Goal: Find specific page/section: Find specific page/section

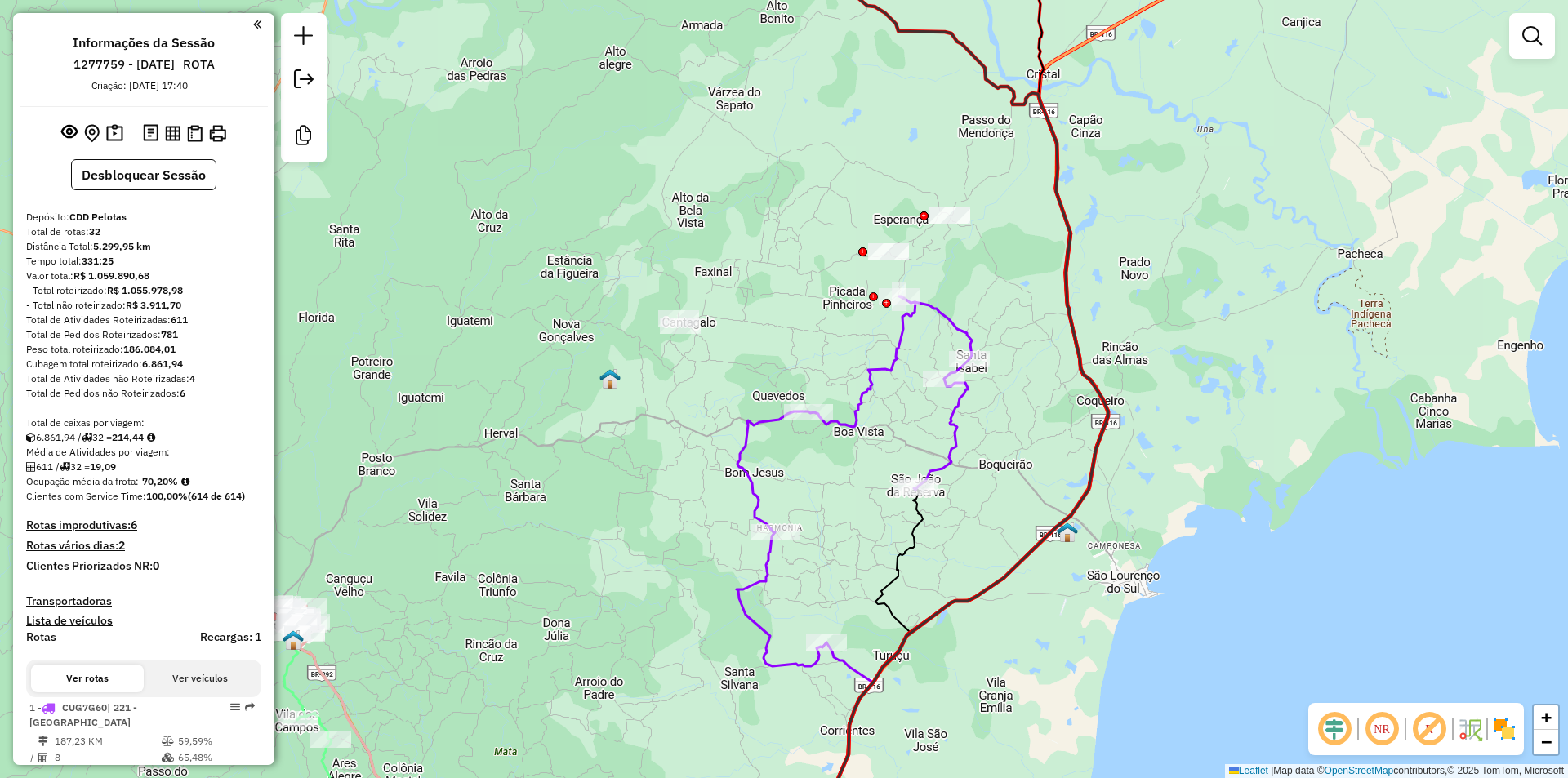
scroll to position [776, 0]
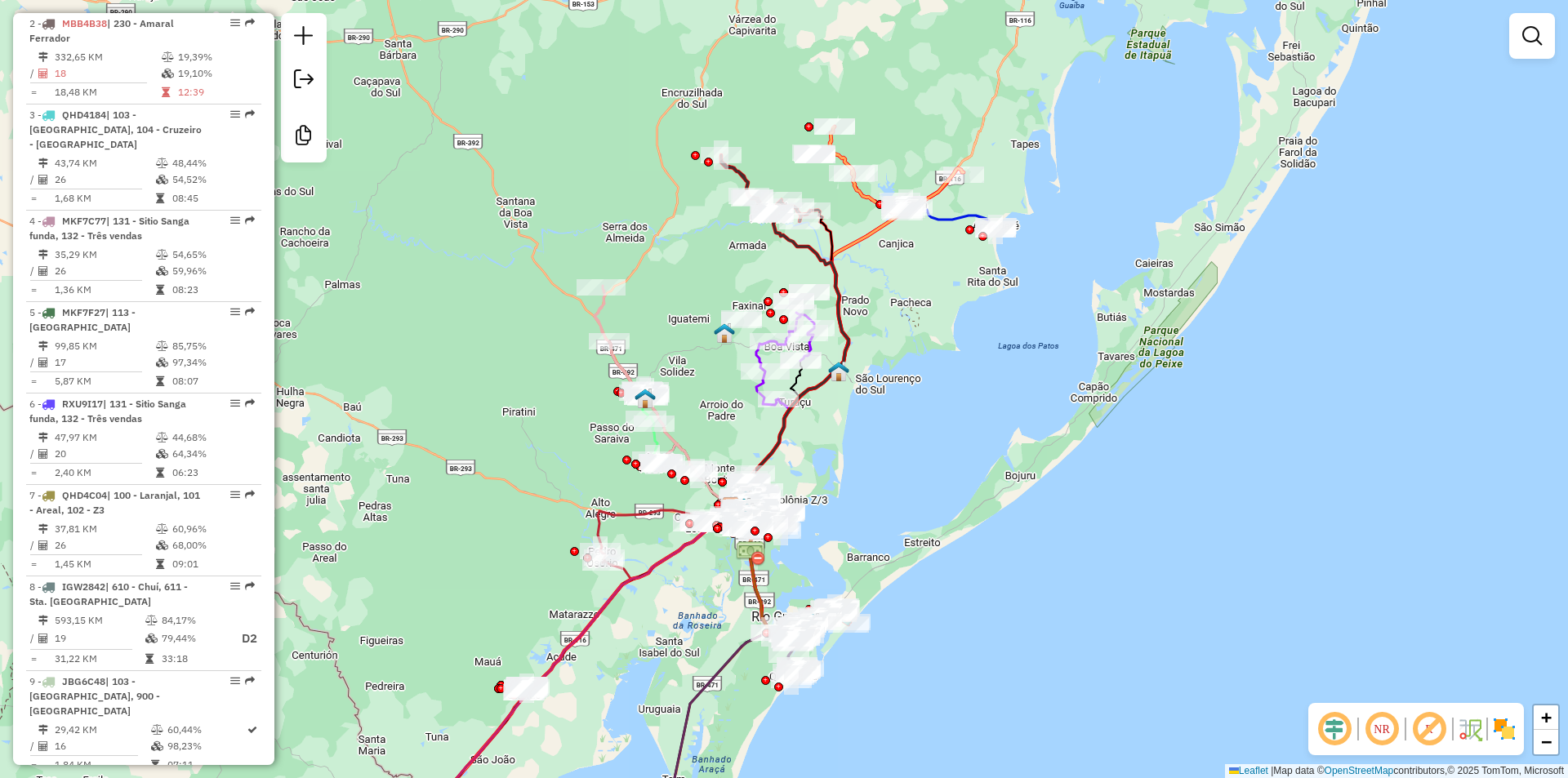
click at [951, 217] on icon at bounding box center [948, 218] width 94 height 23
select select "**********"
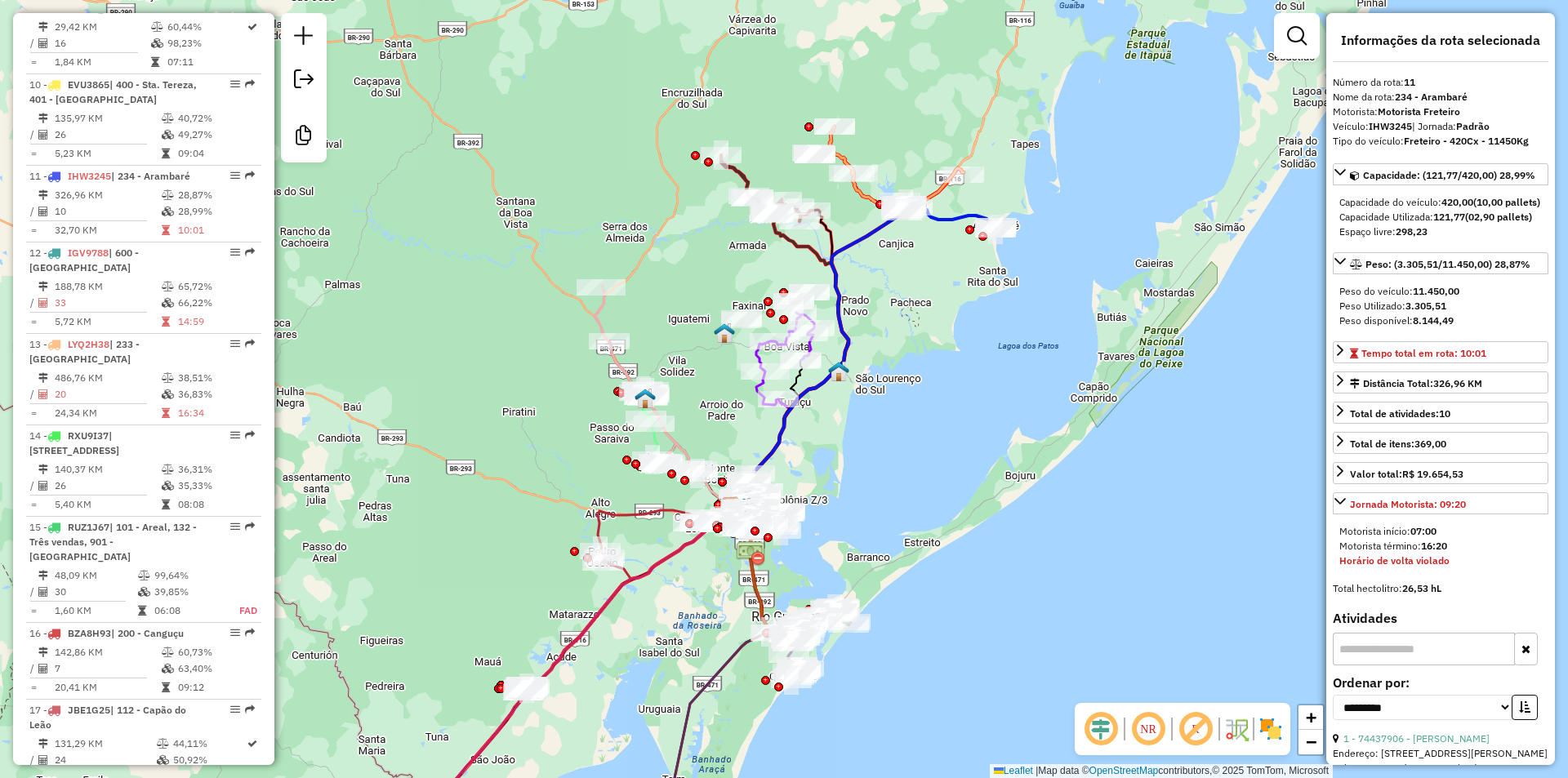
scroll to position [1603, 0]
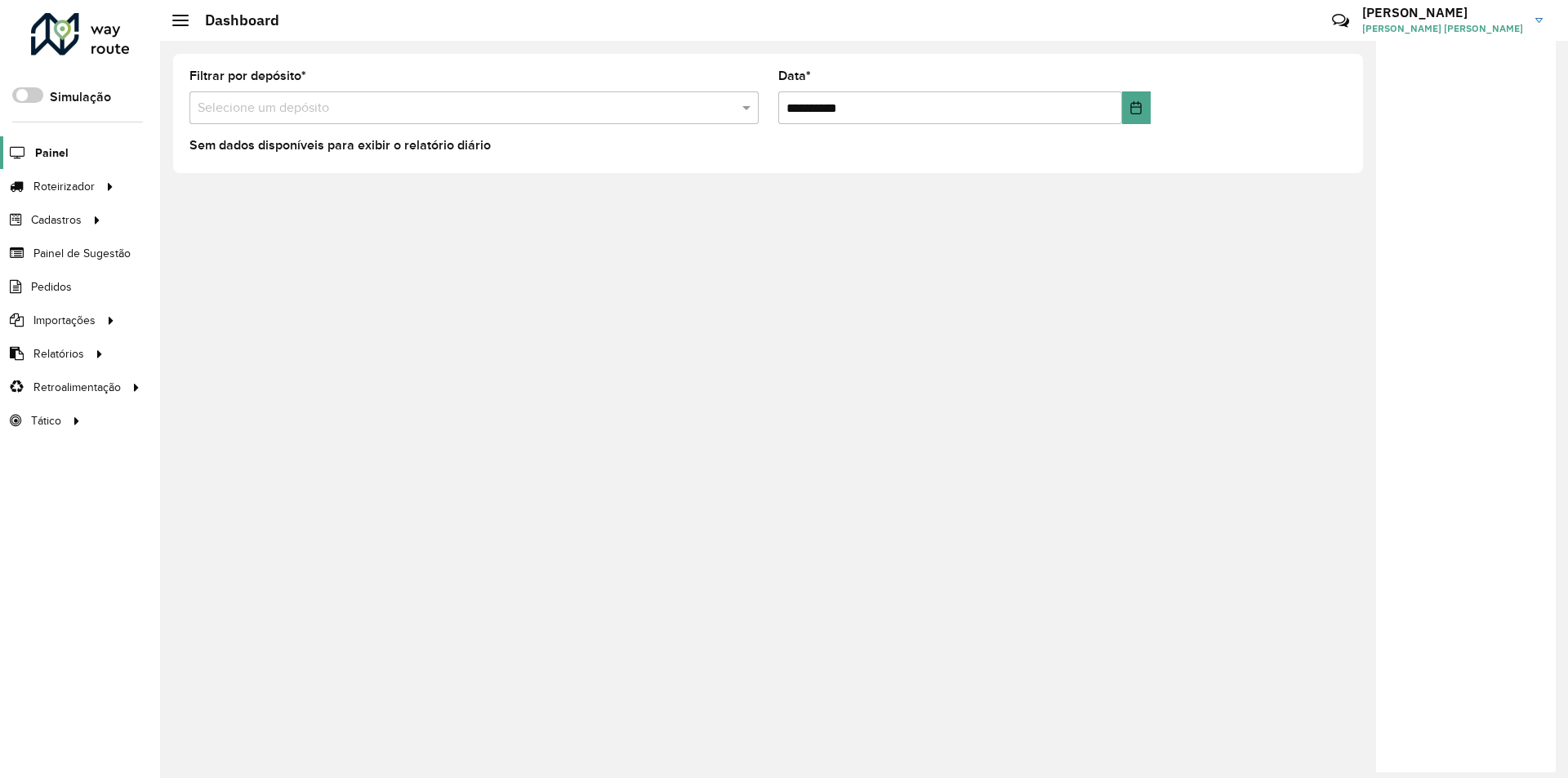
click at [49, 150] on span "Painel" at bounding box center [52, 154] width 33 height 18
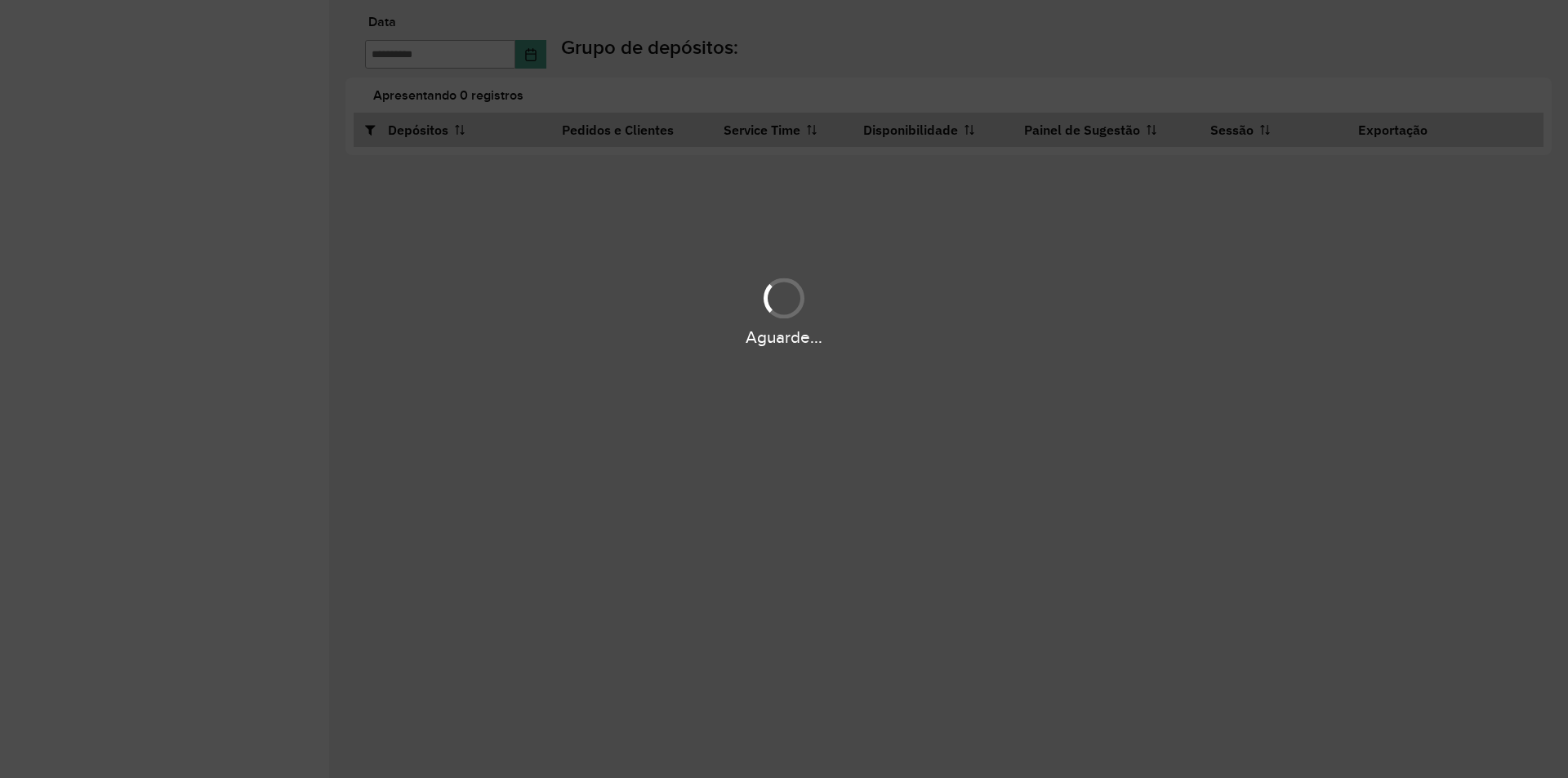
type input "**********"
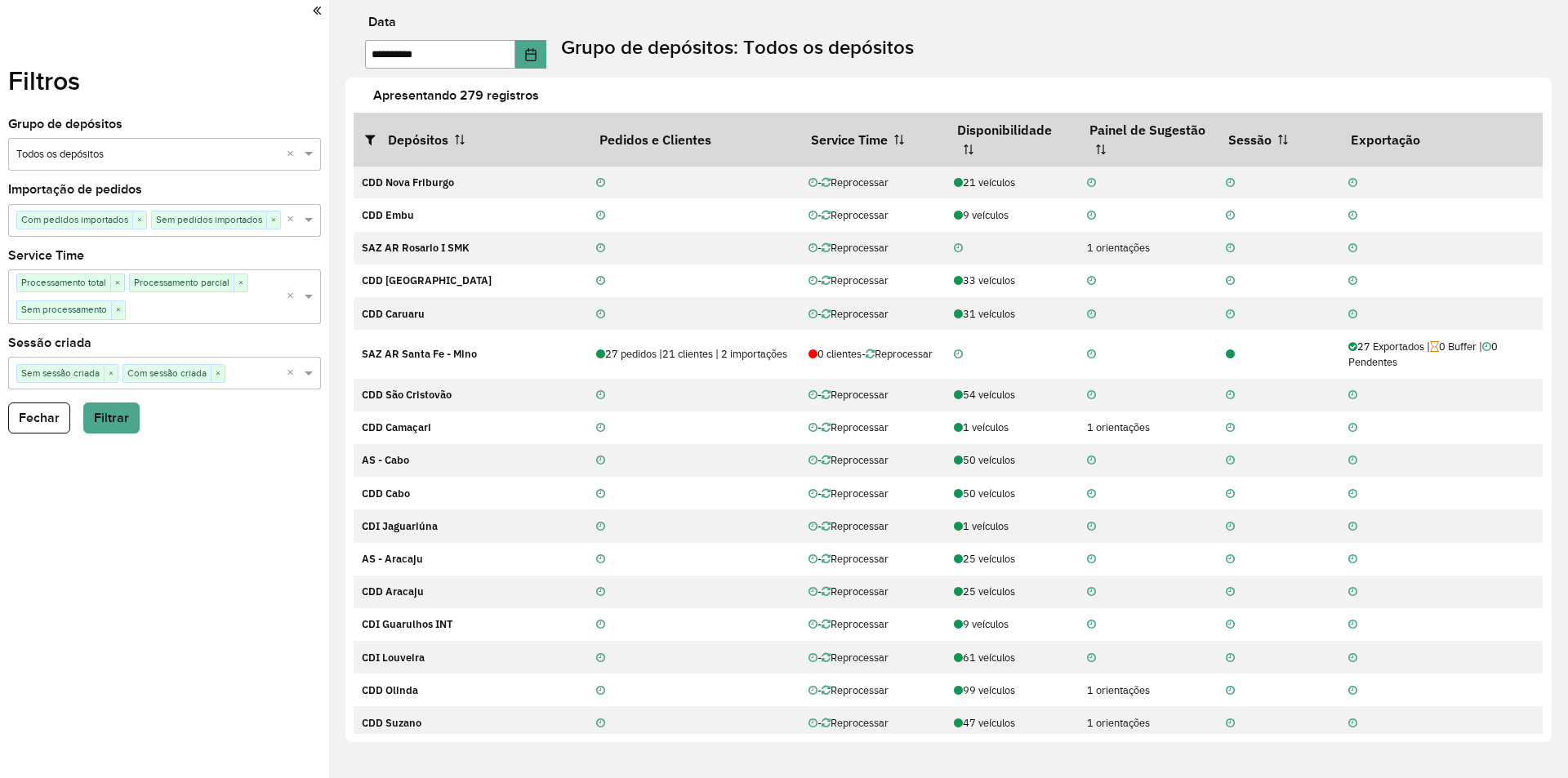
click at [151, 146] on div "Selecione um grupo × Todos os depósitos ×" at bounding box center [164, 155] width 313 height 33
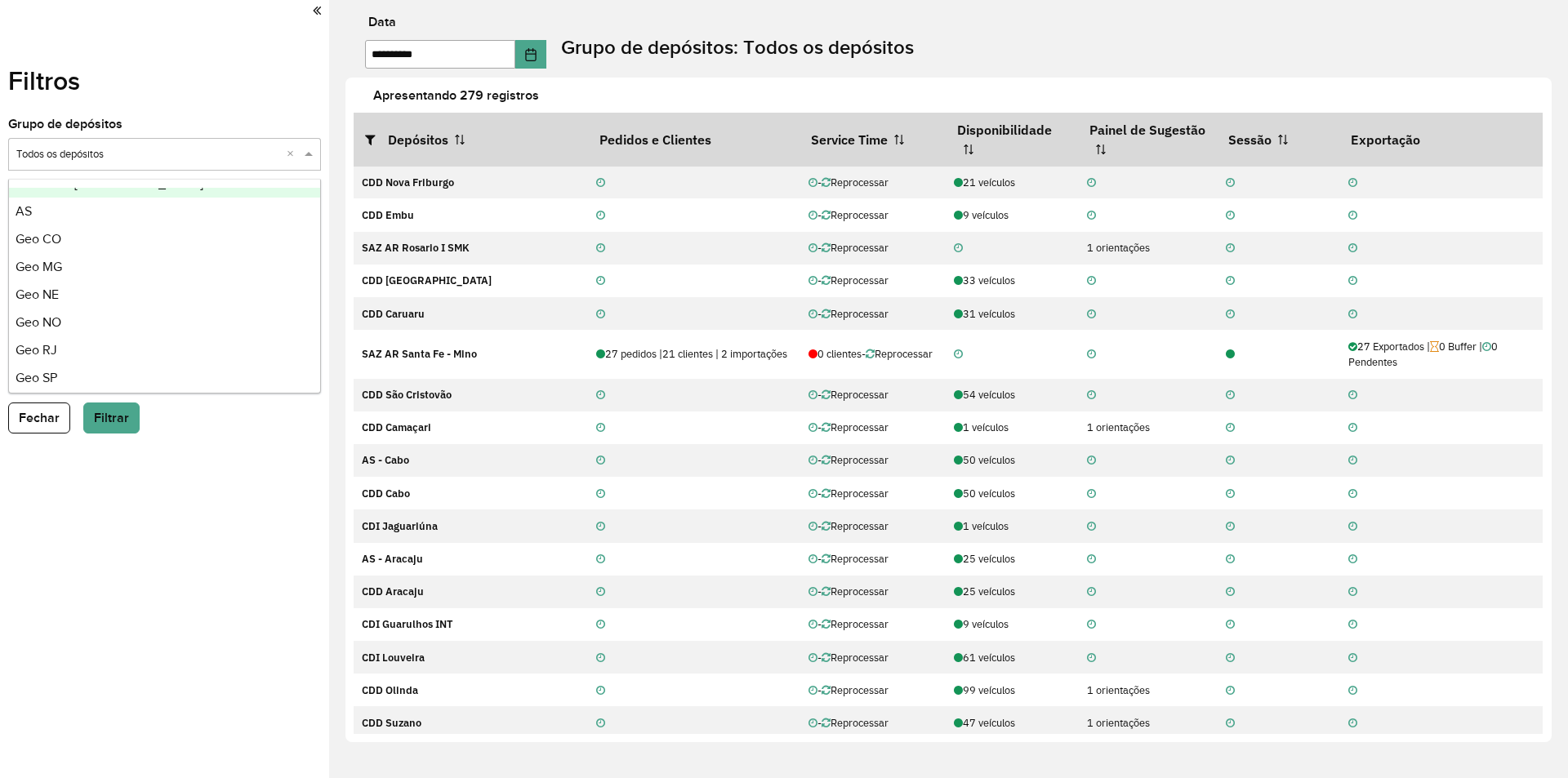
scroll to position [193, 0]
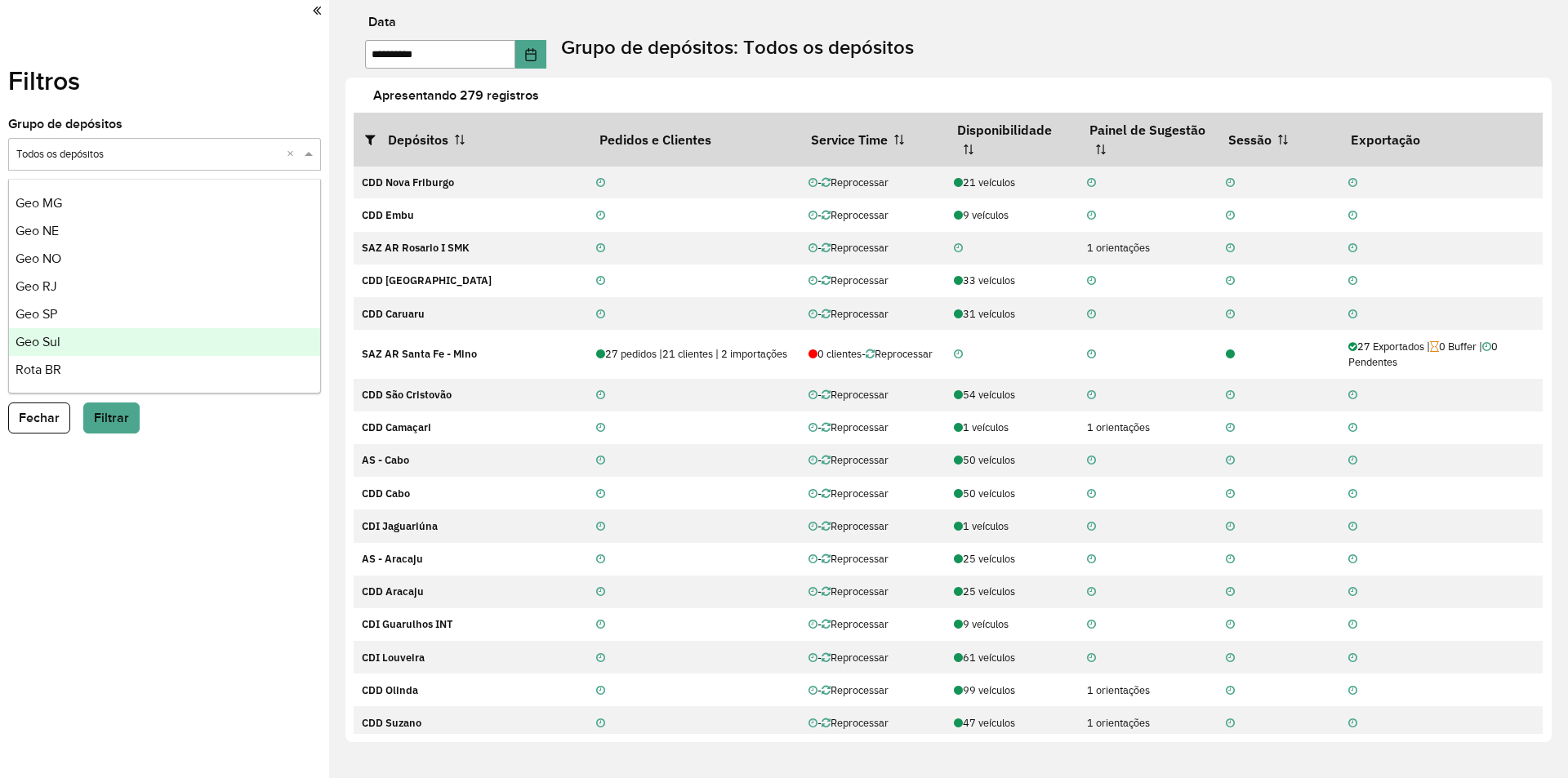
click at [60, 347] on span "Geo Sul" at bounding box center [38, 341] width 45 height 14
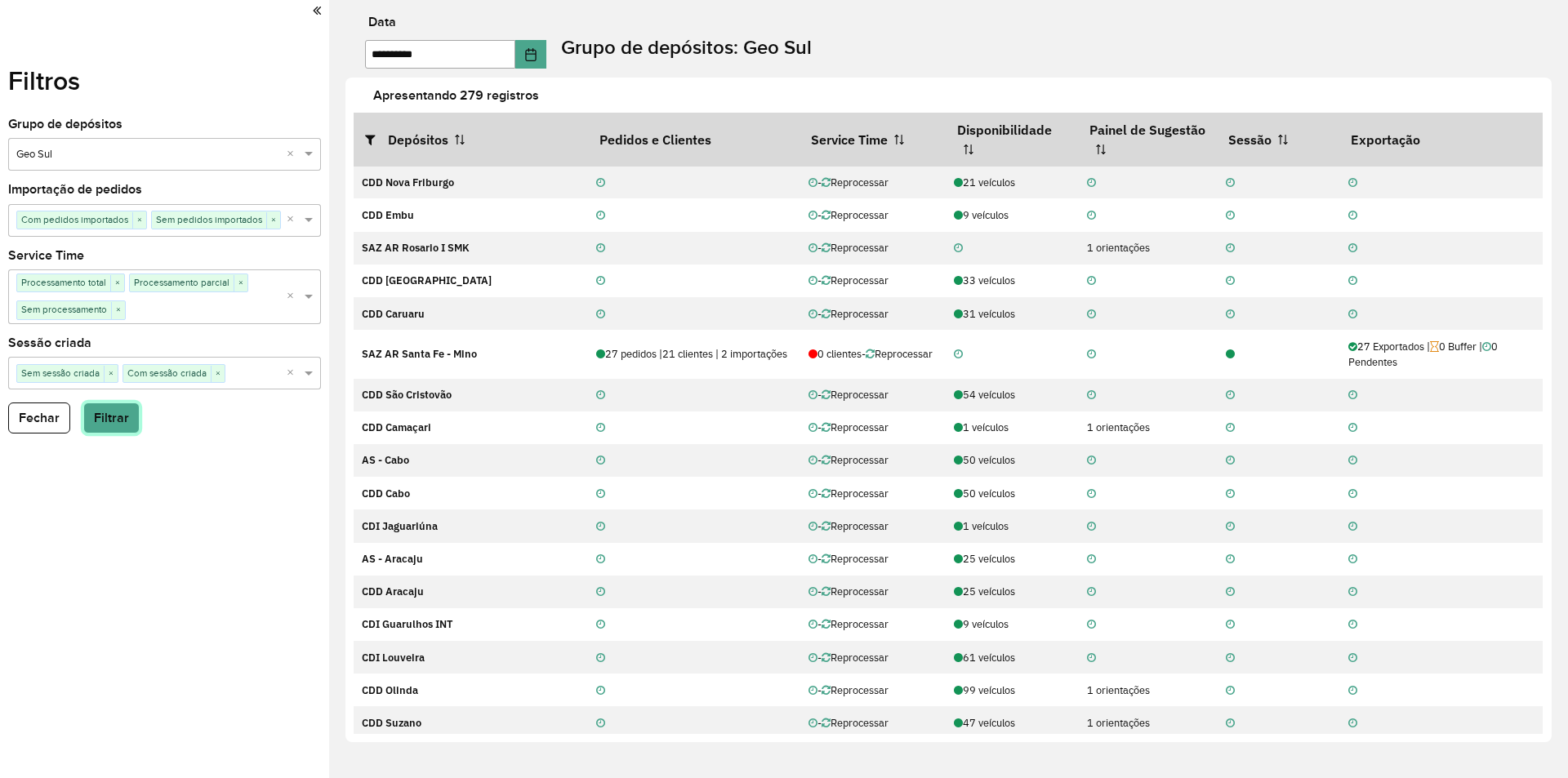
click at [99, 415] on button "Filtrar" at bounding box center [112, 418] width 56 height 31
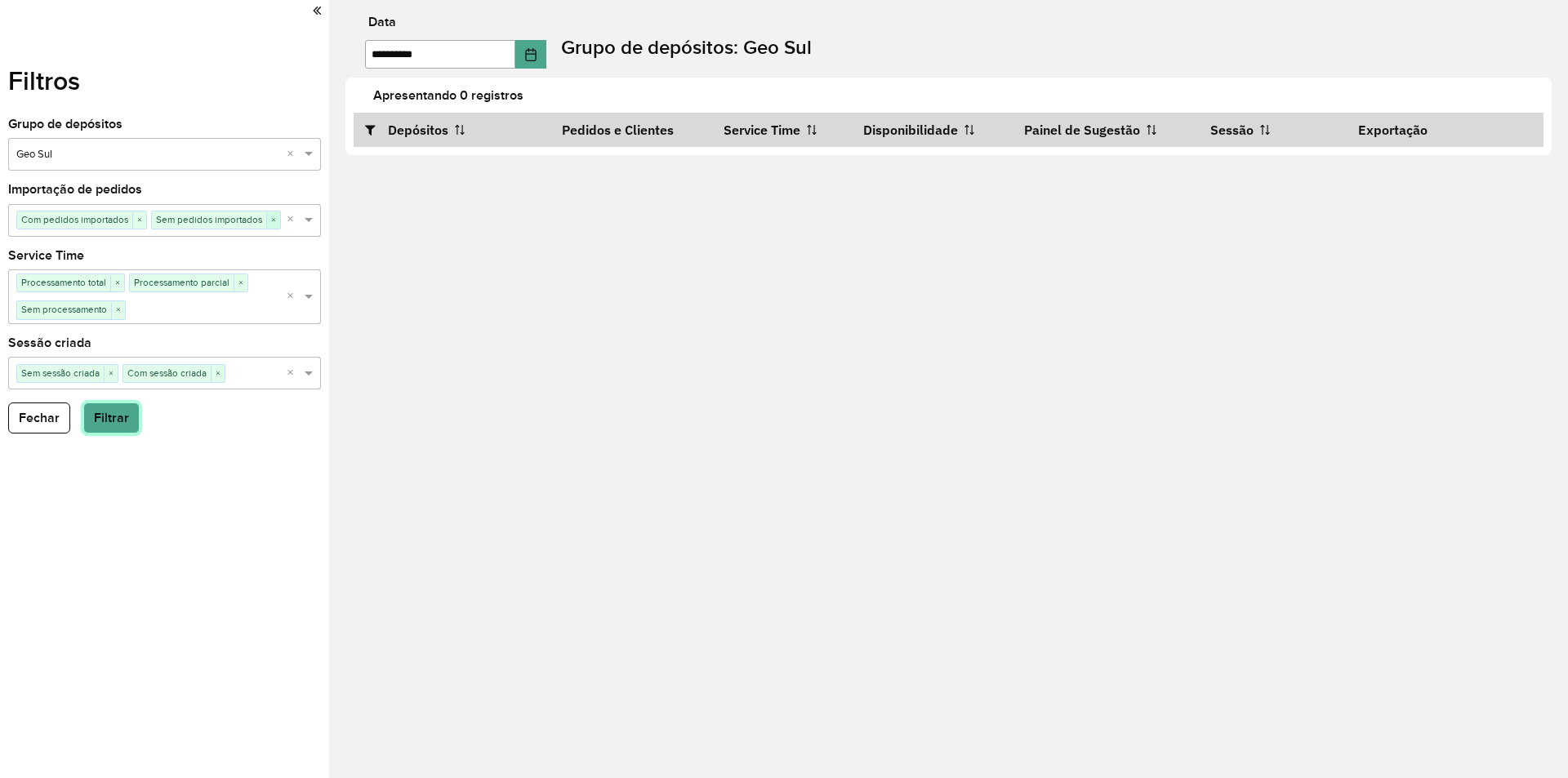
click at [135, 219] on span "×" at bounding box center [139, 220] width 14 height 17
click at [138, 217] on span "×" at bounding box center [138, 220] width 14 height 17
click at [94, 421] on button "Filtrar" at bounding box center [112, 418] width 56 height 31
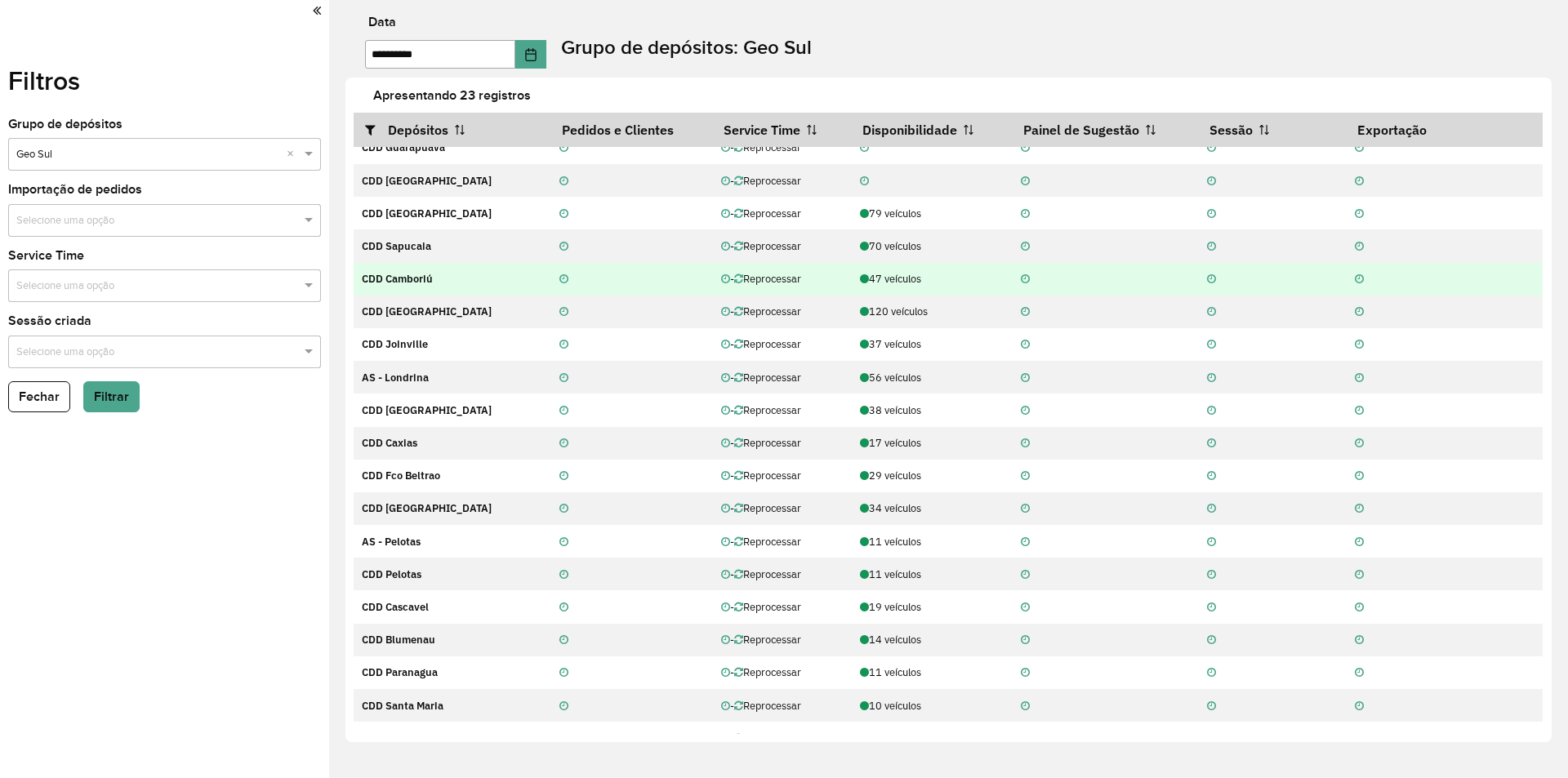
scroll to position [163, 0]
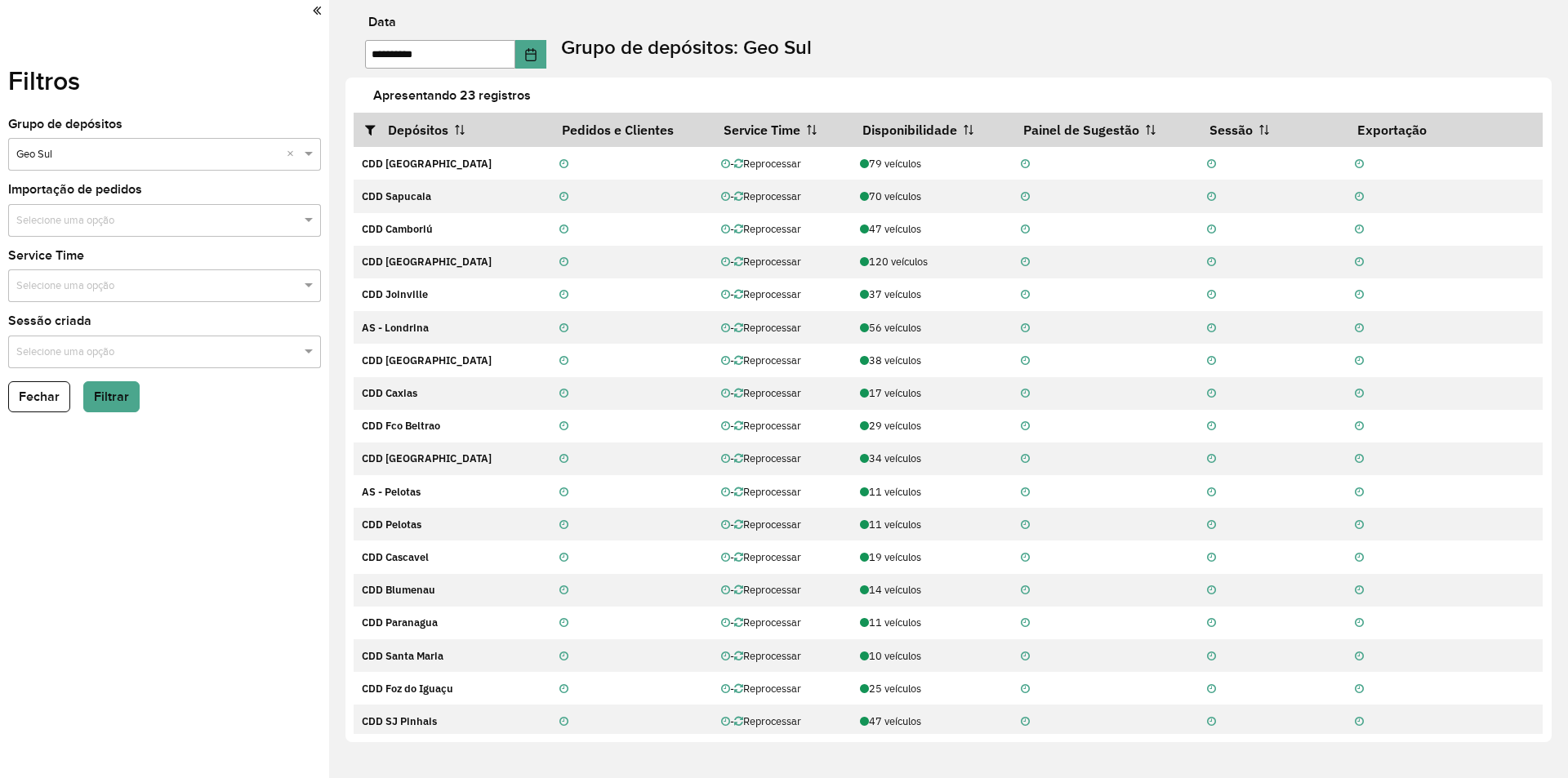
click at [233, 473] on div "Filtros Grupo de depósitos Selecione um grupo × Geo Sul × Importação de pedidos…" at bounding box center [164, 389] width 329 height 778
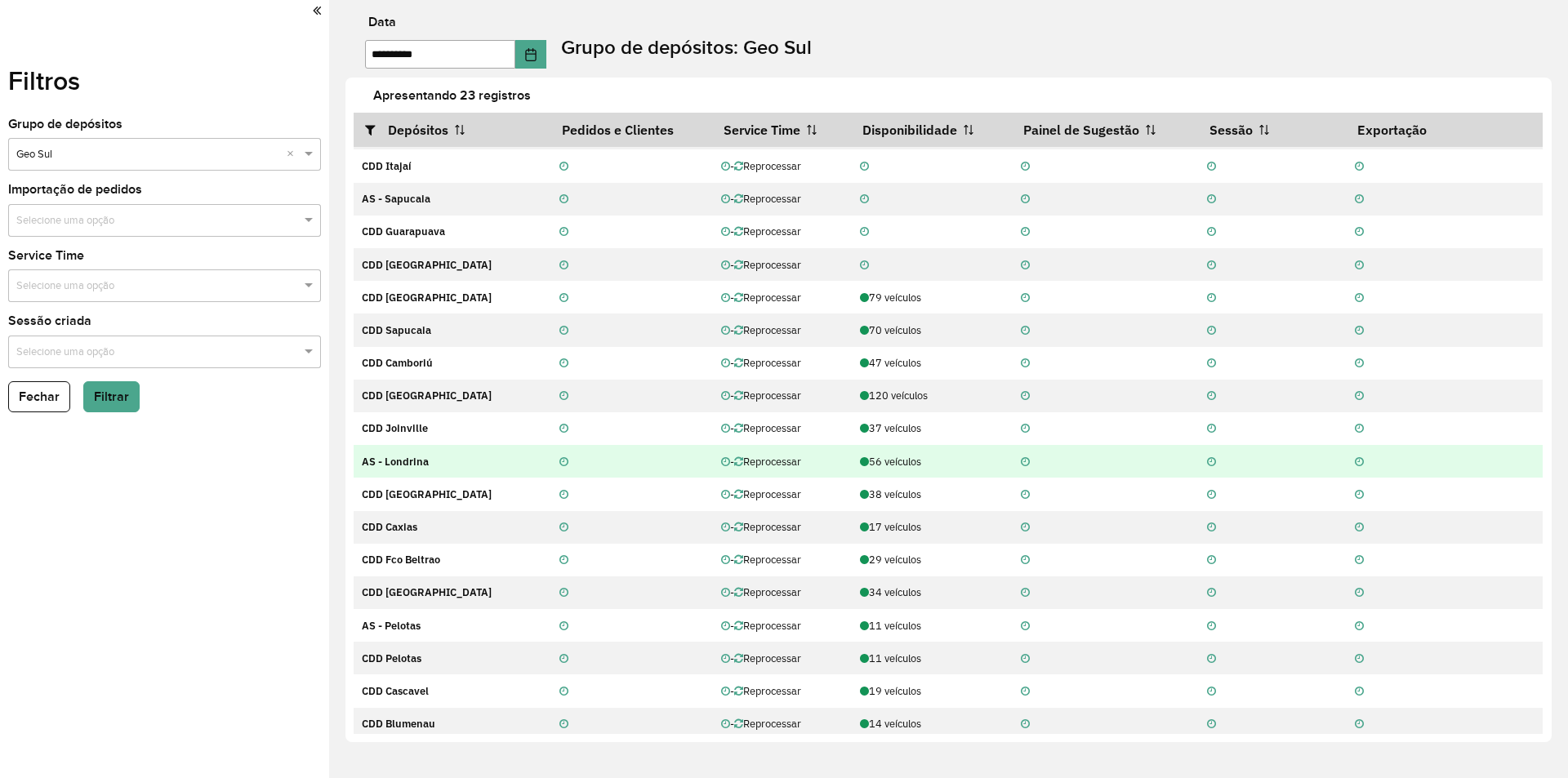
scroll to position [0, 0]
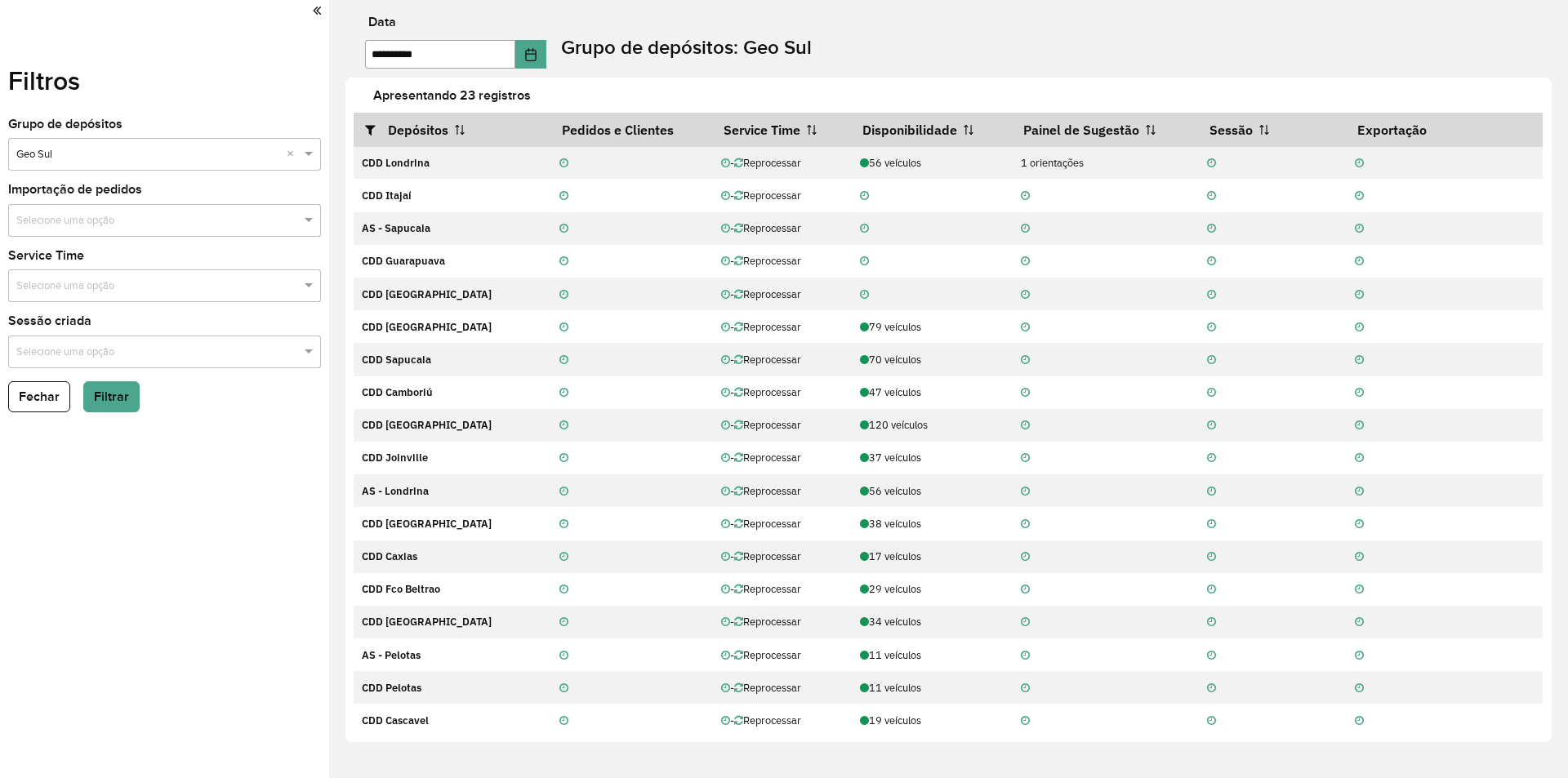
click at [191, 513] on div "Filtros Grupo de depósitos Selecione um grupo × Geo Sul × Importação de pedidos…" at bounding box center [164, 389] width 329 height 778
